Goal: Task Accomplishment & Management: Use online tool/utility

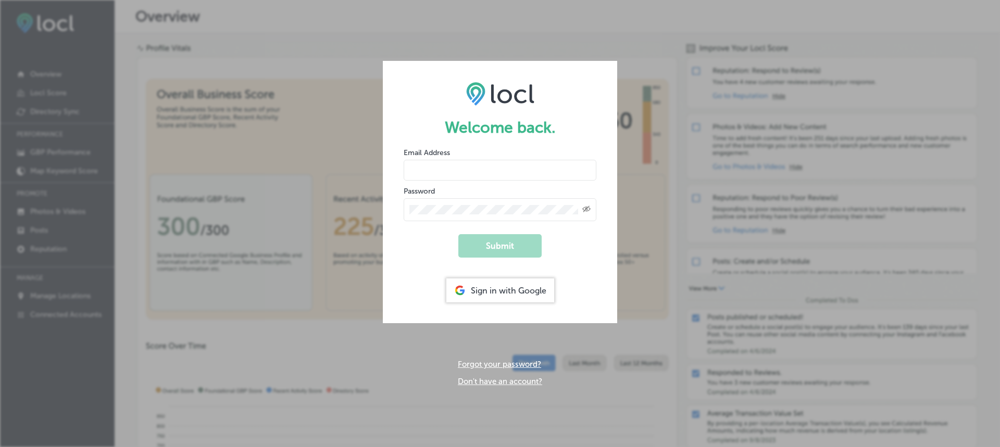
type input "sales@northrupstation.com"
click at [509, 287] on div "Sign in with Google" at bounding box center [500, 291] width 108 height 24
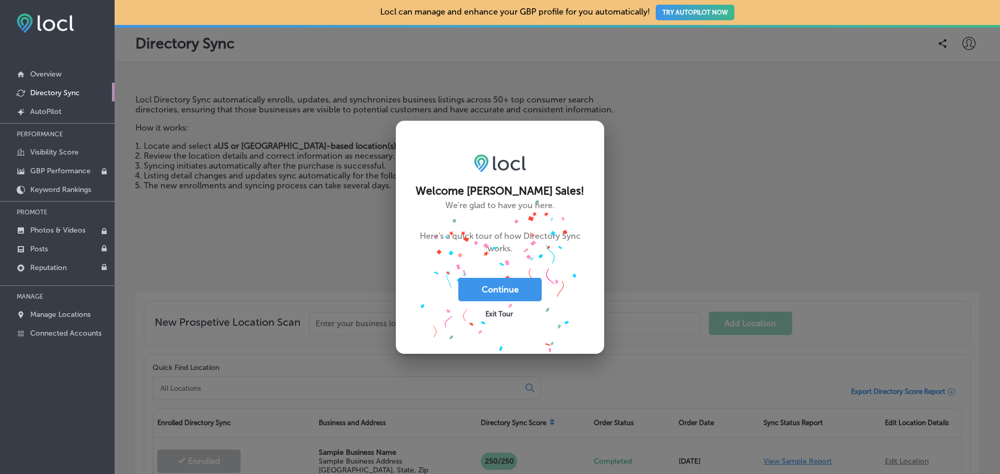
click at [488, 318] on div "Exit Tour" at bounding box center [499, 313] width 83 height 23
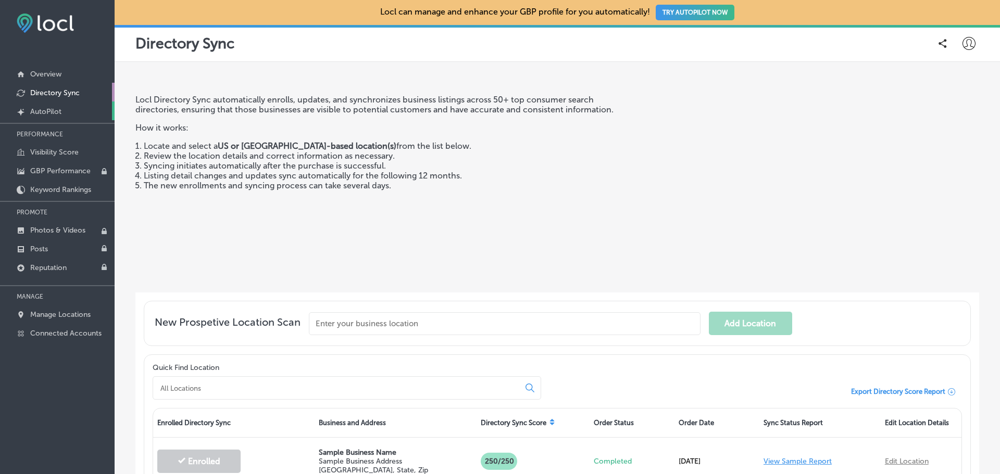
click at [52, 109] on p "AutoPilot" at bounding box center [45, 111] width 31 height 9
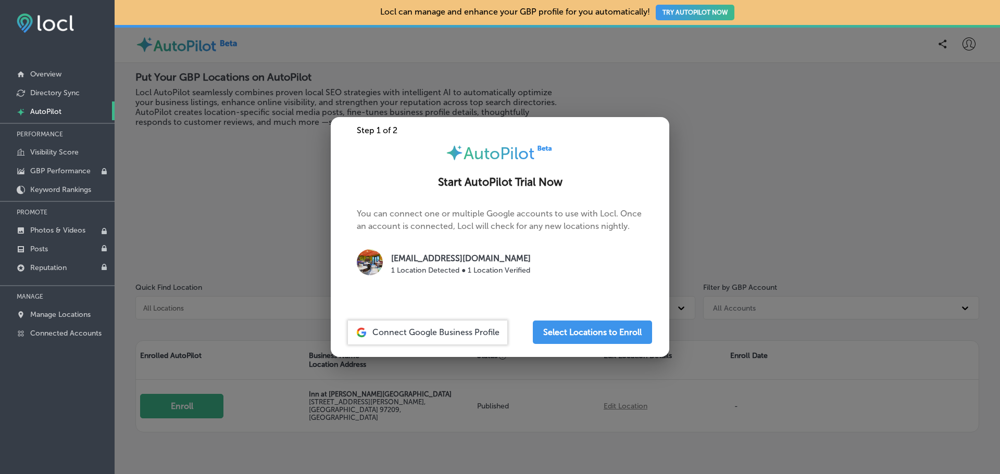
click at [243, 104] on div at bounding box center [500, 237] width 1000 height 474
